Goal: Contribute content

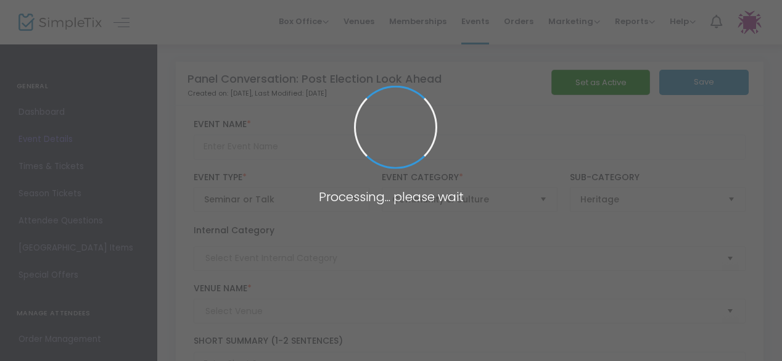
type input "Panel Conversation: Post Election Look Ahead"
type textarea "Expert panelists provide an insider’s look at the election results, the transit…"
type input "Register Now"
type input "[PERSON_NAME] and [PERSON_NAME] Capital [GEOGRAPHIC_DATA]"
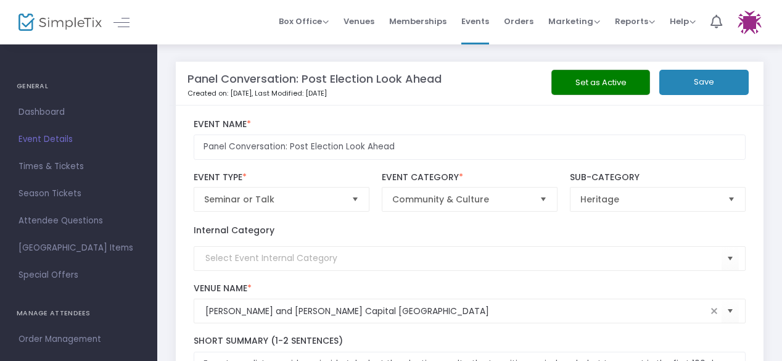
click at [44, 19] on img at bounding box center [60, 23] width 83 height 18
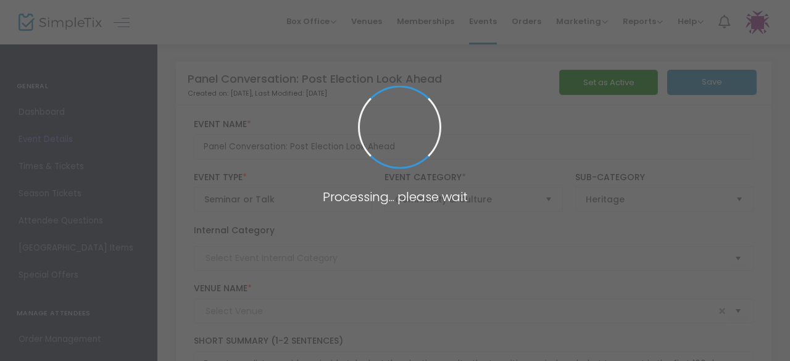
type input "[PERSON_NAME] and [PERSON_NAME] Capital [GEOGRAPHIC_DATA]"
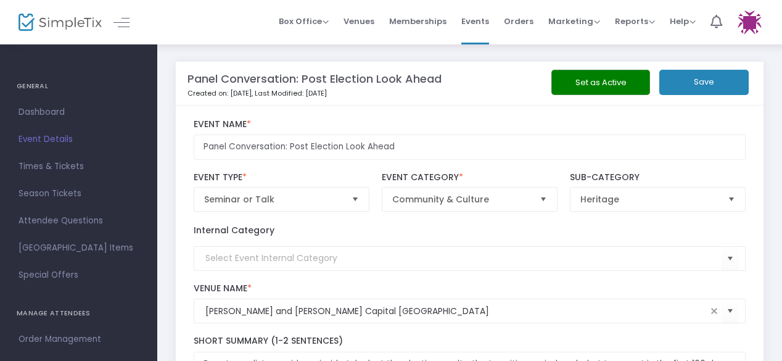
click at [70, 23] on img at bounding box center [60, 23] width 83 height 18
